Goal: Share content

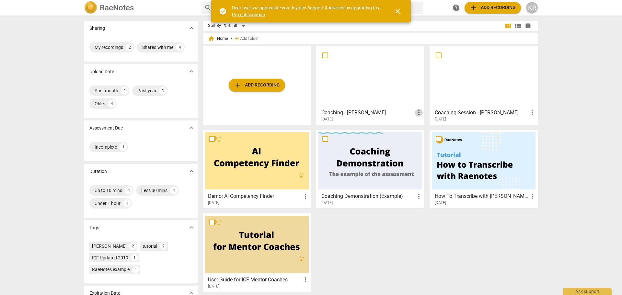
click at [417, 113] on span "more_vert" at bounding box center [419, 113] width 8 height 8
click at [394, 12] on span "close" at bounding box center [398, 11] width 8 height 8
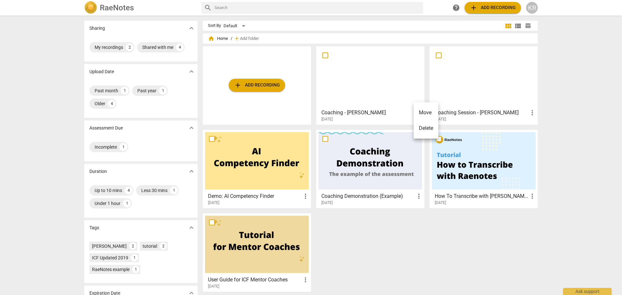
click at [604, 147] on div at bounding box center [311, 147] width 622 height 295
click at [357, 58] on div at bounding box center [370, 77] width 104 height 57
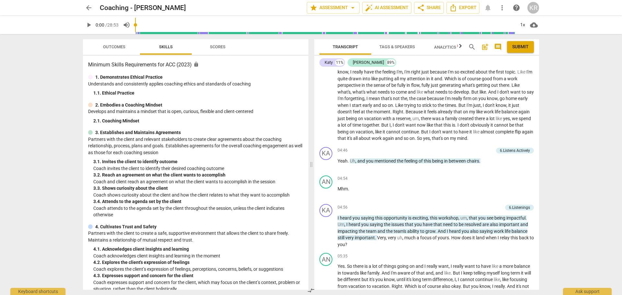
scroll to position [259, 0]
click at [425, 11] on span "share Share" at bounding box center [429, 8] width 24 height 8
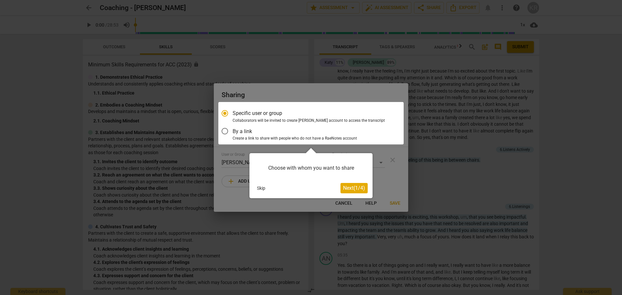
click at [343, 190] on span "Next ( 1 / 4 )" at bounding box center [354, 188] width 22 height 6
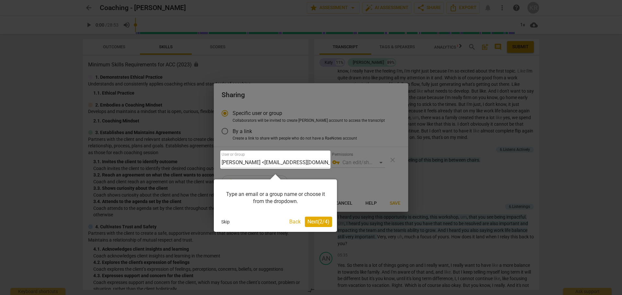
click at [315, 222] on span "Next ( 2 / 4 )" at bounding box center [318, 222] width 22 height 6
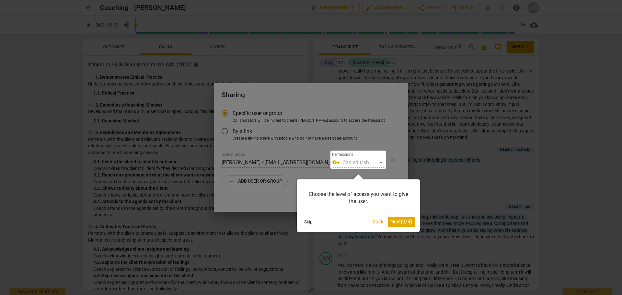
click at [394, 221] on span "Next ( 3 / 4 )" at bounding box center [401, 222] width 22 height 6
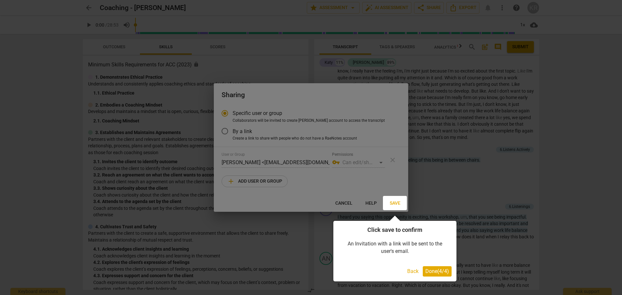
click at [429, 271] on span "Done ( 4 / 4 )" at bounding box center [437, 271] width 24 height 6
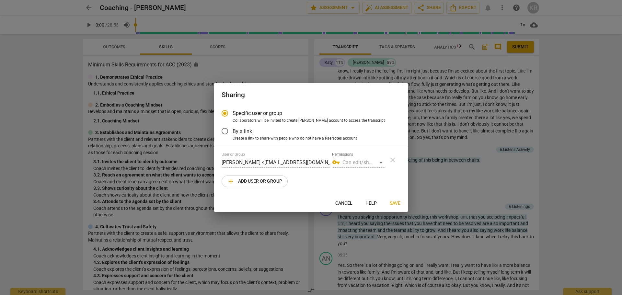
click at [264, 182] on span "add Add user or group" at bounding box center [254, 182] width 55 height 8
radio input "false"
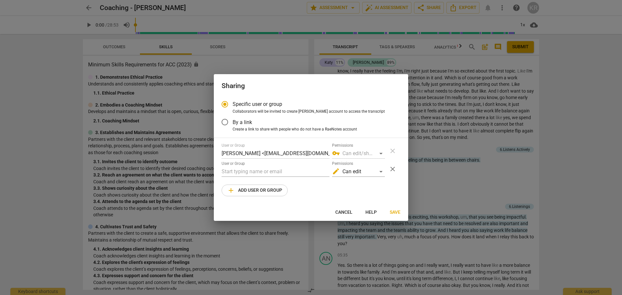
click at [260, 166] on div "User or Group" at bounding box center [276, 169] width 108 height 16
click at [259, 173] on input "text" at bounding box center [276, 172] width 108 height 10
type input "[EMAIL_ADDRESS][DOMAIN_NAME]"
click at [333, 190] on div "User or Group [PERSON_NAME] <[EMAIL_ADDRESS][DOMAIN_NAME]> Permissions vpn_key …" at bounding box center [311, 169] width 179 height 53
click at [396, 211] on span "Save" at bounding box center [395, 212] width 11 height 6
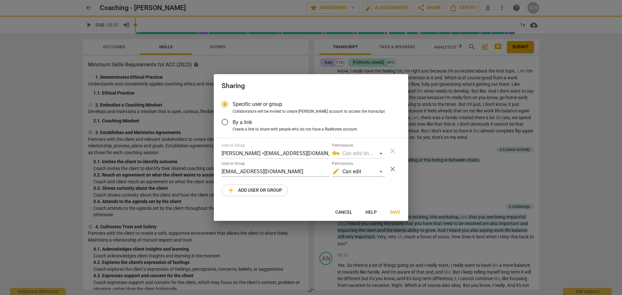
radio input "false"
type input "[PERSON_NAME] <[PERSON_NAME][EMAIL_ADDRESS][DOMAIN_NAME]>"
